Goal: Information Seeking & Learning: Learn about a topic

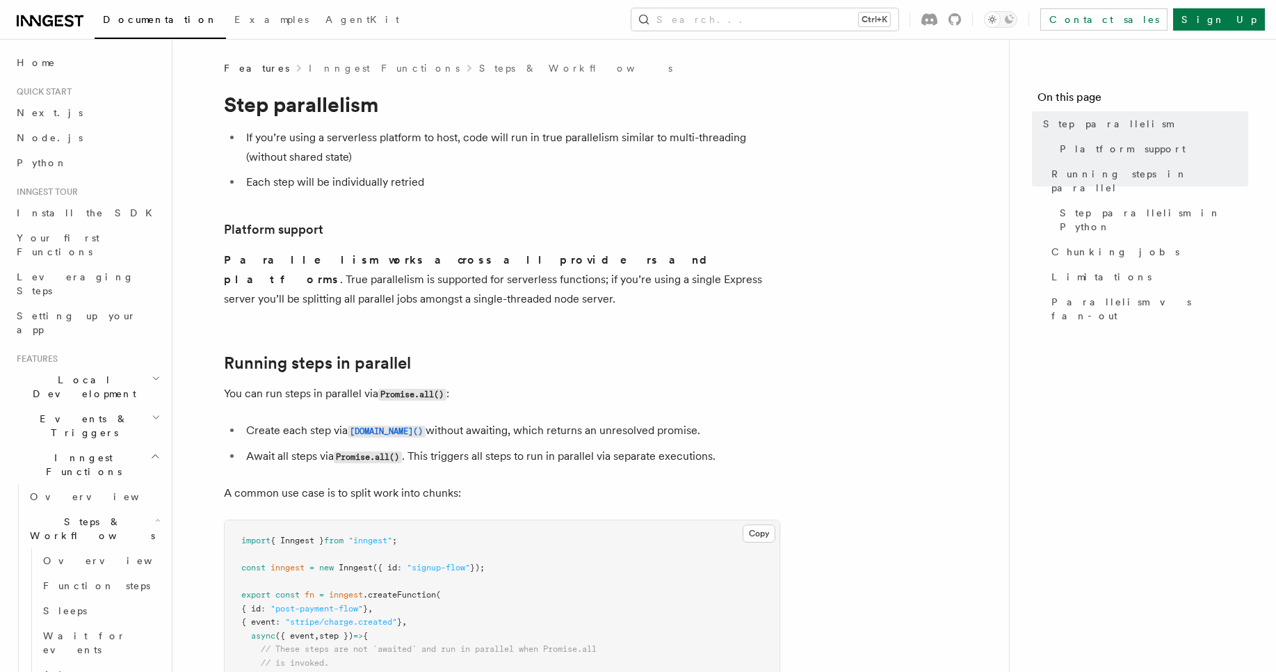
click at [493, 161] on li "If you’re using a serverless platform to host, code will run in true parallelis…" at bounding box center [511, 147] width 538 height 39
click at [121, 367] on h2 "Local Development" at bounding box center [87, 386] width 152 height 39
click at [46, 413] on span "Overview" at bounding box center [101, 418] width 143 height 11
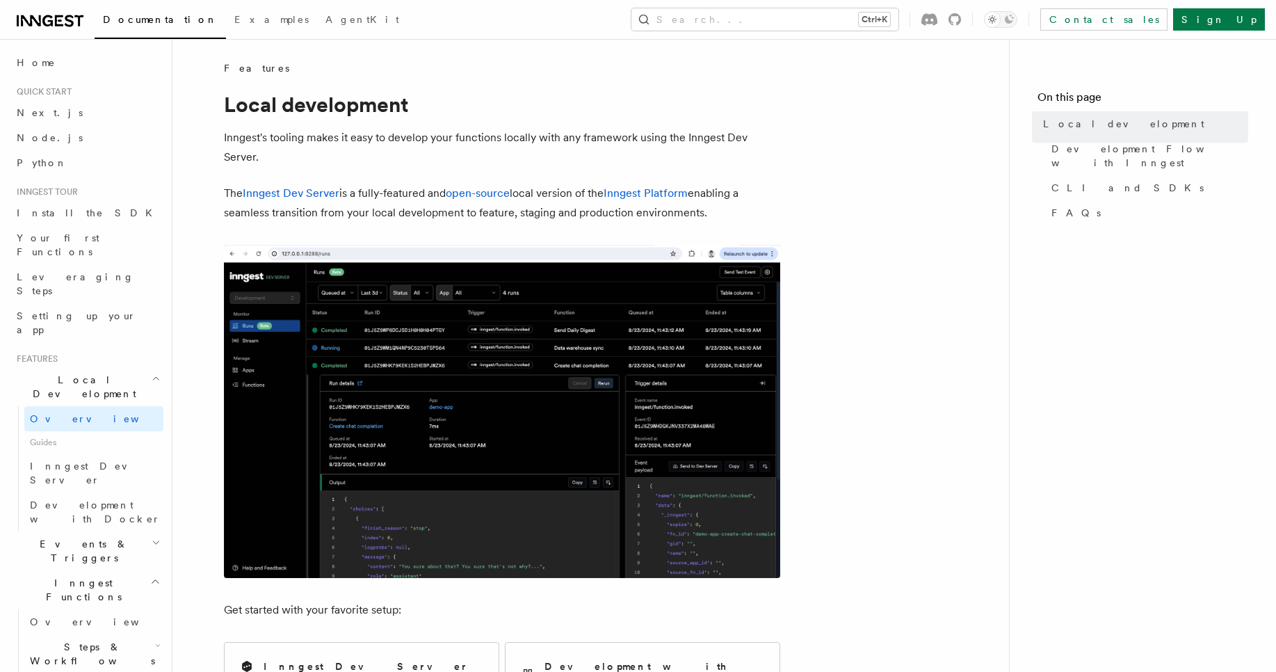
scroll to position [259, 0]
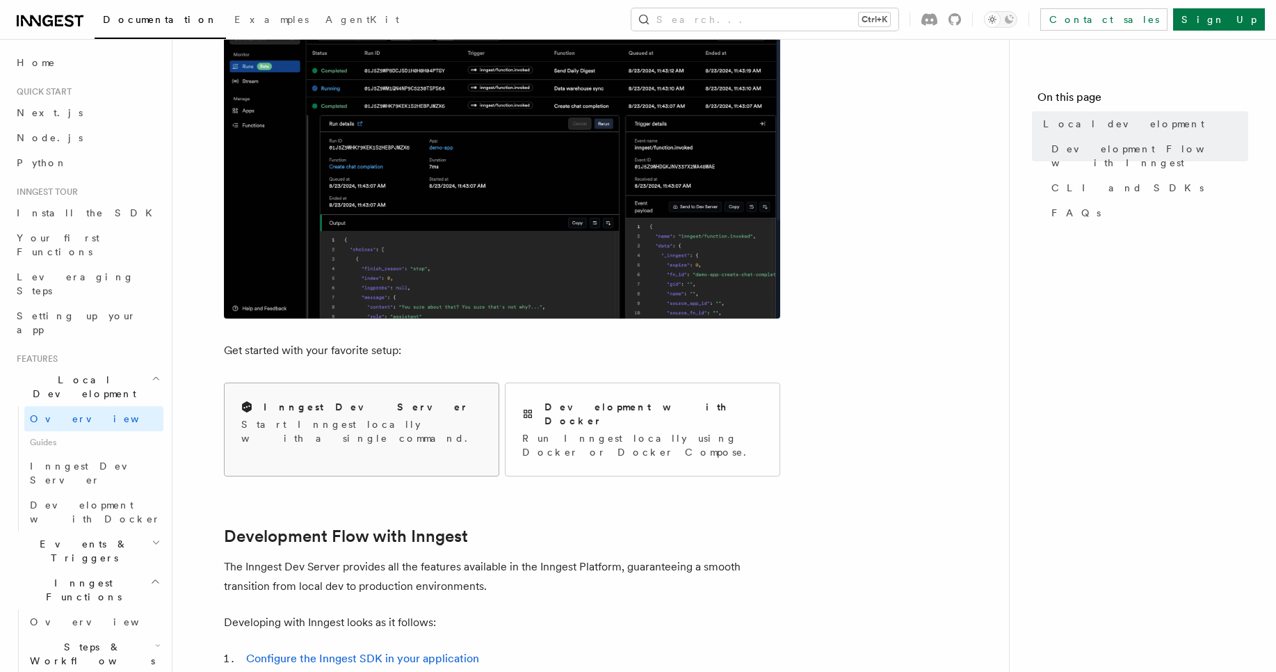
click at [261, 425] on p "Start Inngest locally with a single command." at bounding box center [361, 431] width 241 height 28
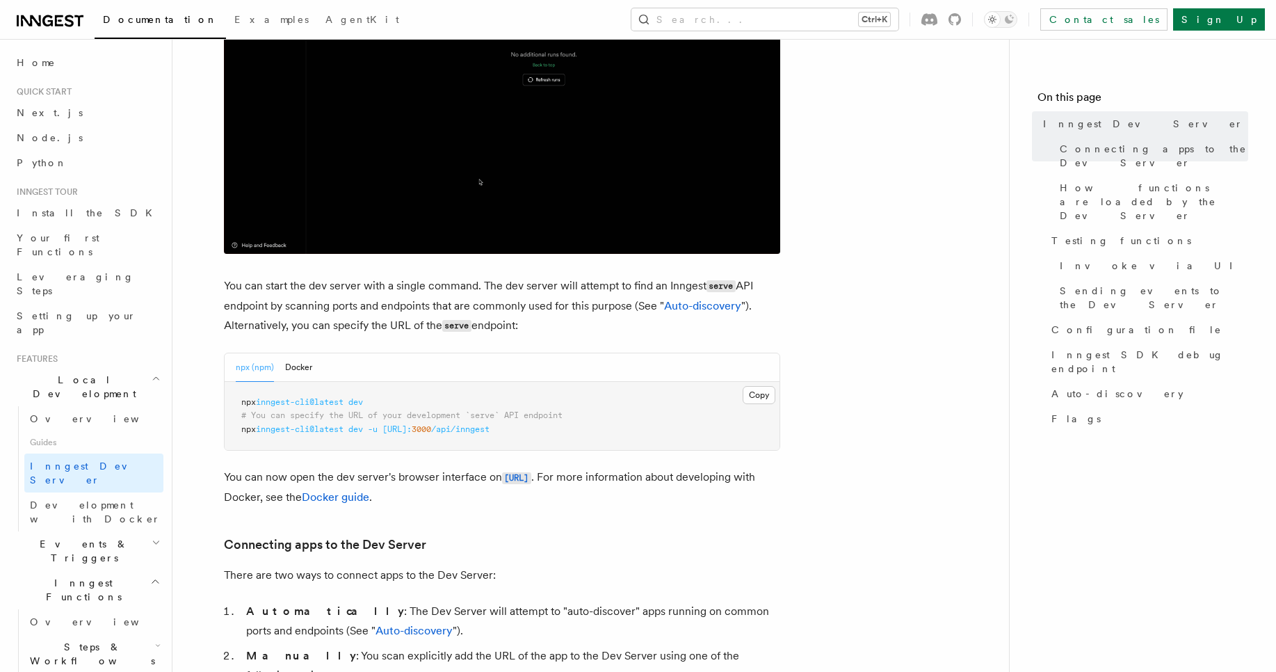
scroll to position [357, 0]
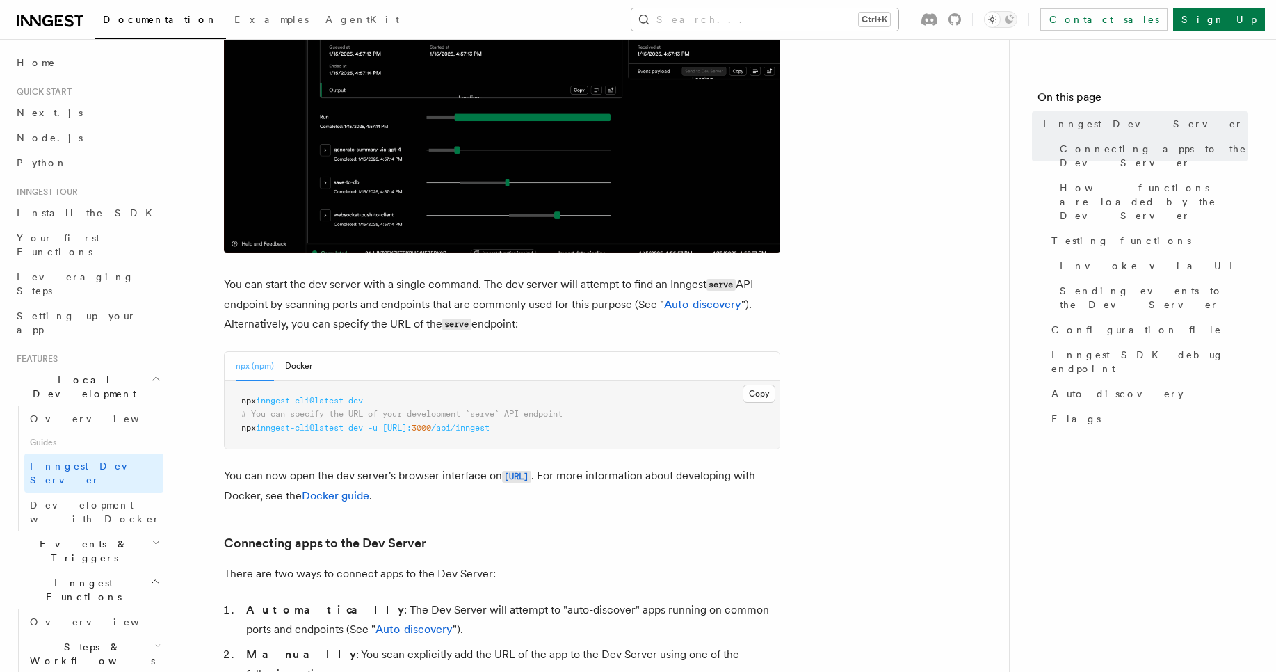
click at [855, 13] on button "Search... Ctrl+K" at bounding box center [764, 19] width 267 height 22
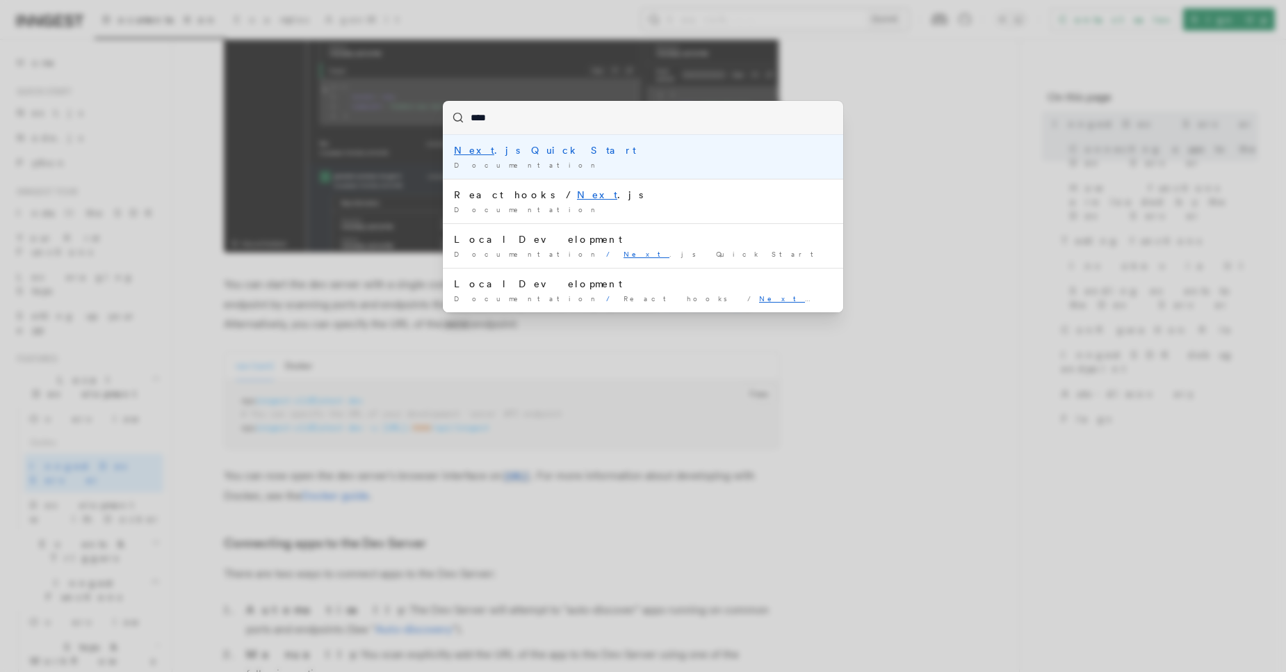
type input "*****"
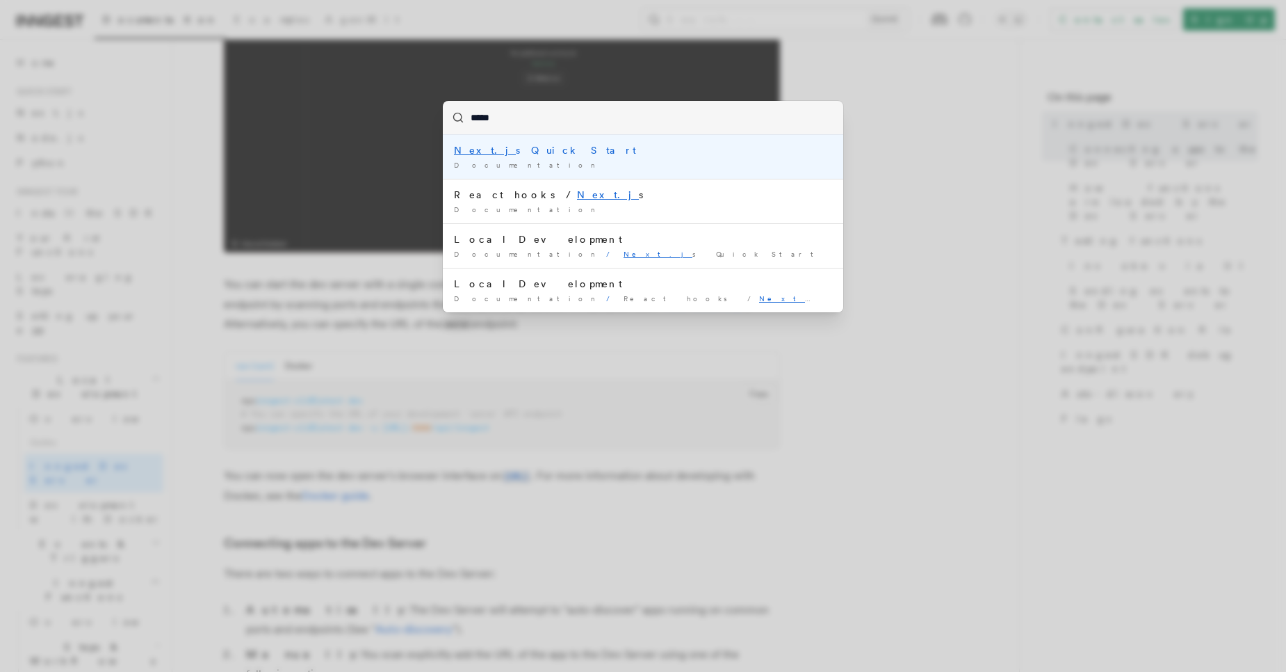
click at [696, 168] on div "Documentation /" at bounding box center [643, 165] width 378 height 10
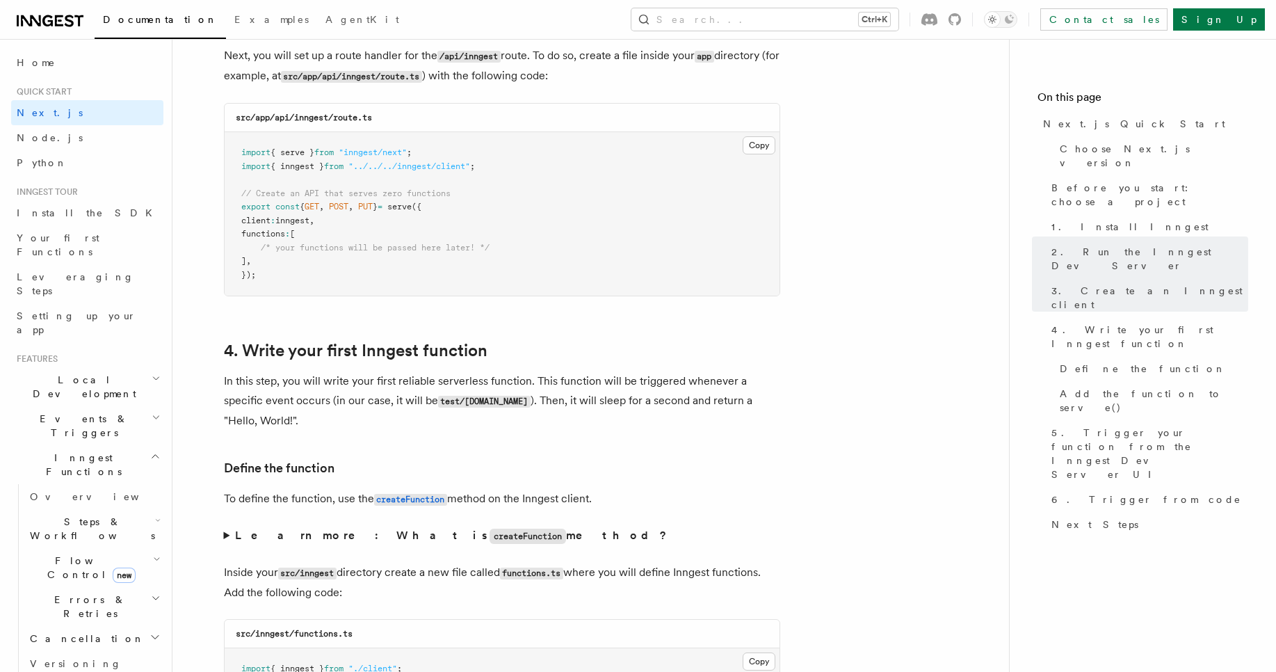
scroll to position [1918, 0]
